Goal: Communication & Community: Answer question/provide support

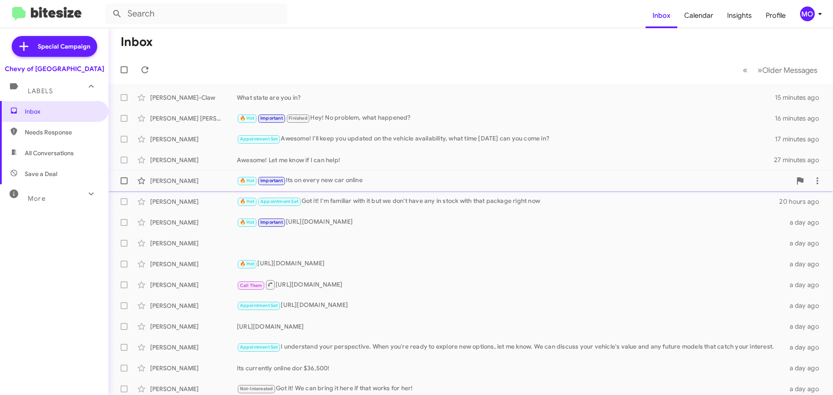
click at [215, 174] on div "Alex John 🔥 Hot Important Its on every new car online 20 hours ago" at bounding box center [470, 180] width 710 height 17
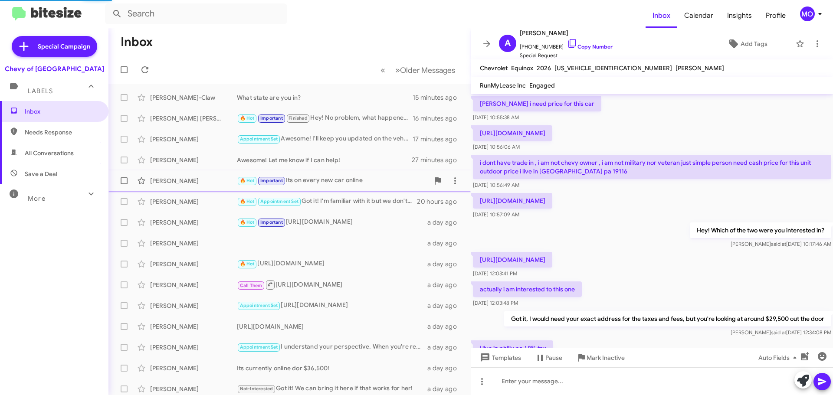
scroll to position [440, 0]
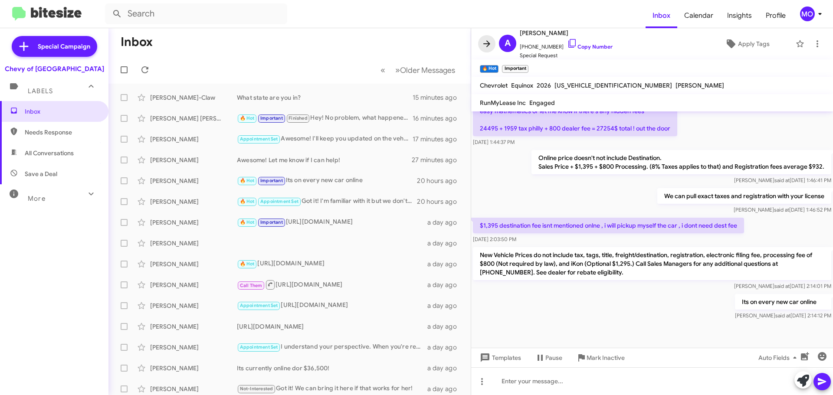
click at [488, 42] on icon at bounding box center [486, 44] width 10 height 10
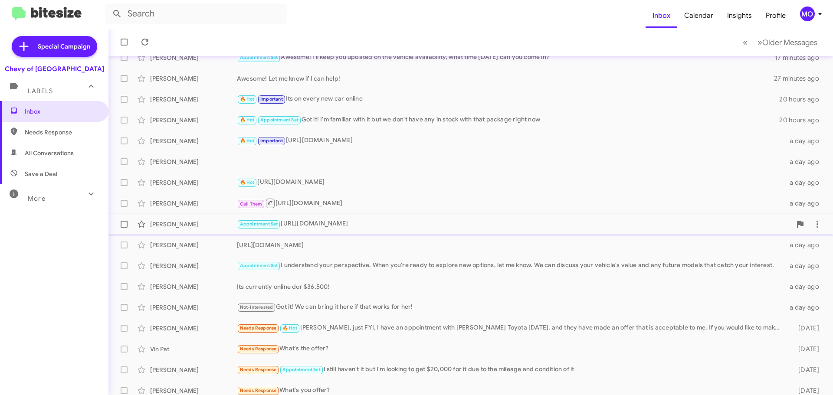
scroll to position [87, 0]
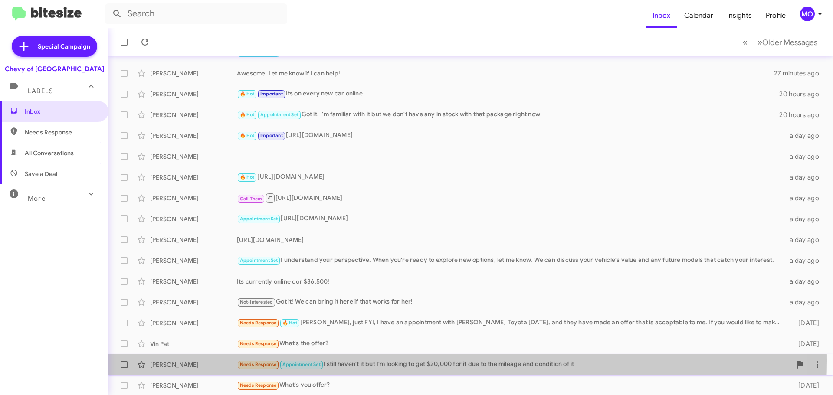
click at [376, 361] on div "Needs Response Appointment Set I still haven't it but I'm looking to get $20,00…" at bounding box center [514, 365] width 554 height 10
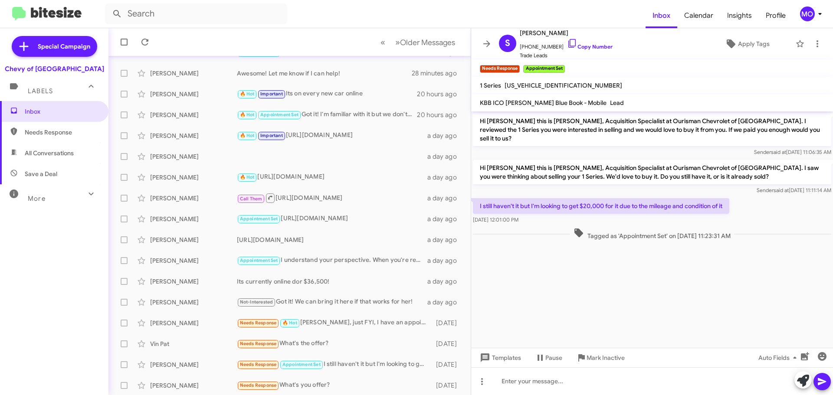
click at [566, 88] on span "WBAUC9C5XDVM13408" at bounding box center [563, 86] width 118 height 8
copy span "WBAUC9C5XDVM13408"
click at [568, 42] on icon at bounding box center [571, 43] width 7 height 9
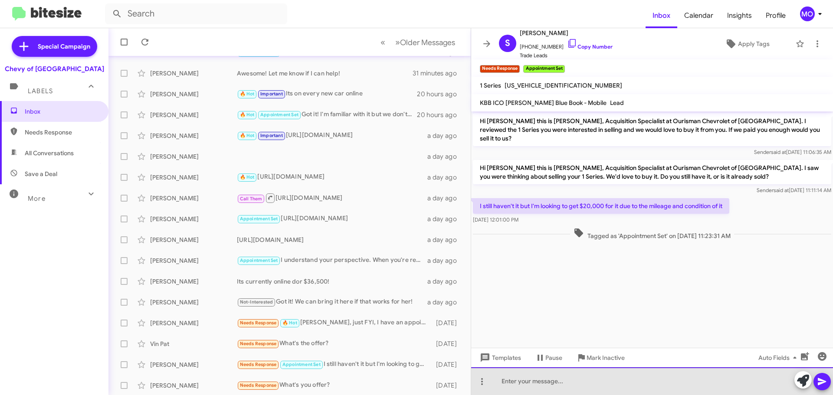
click at [538, 386] on div at bounding box center [652, 381] width 362 height 28
